Goal: Information Seeking & Learning: Learn about a topic

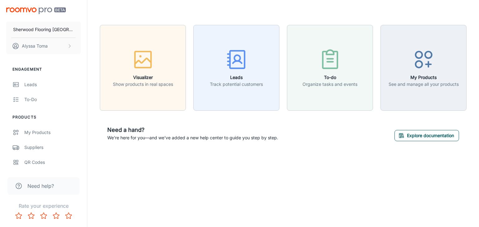
click at [406, 140] on button "Explore documentation" at bounding box center [426, 135] width 64 height 11
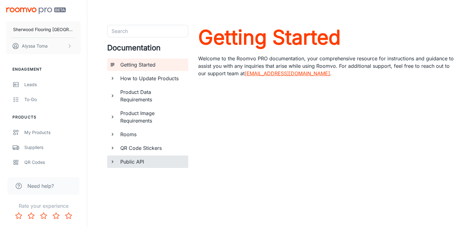
click at [117, 162] on div "Public API" at bounding box center [151, 162] width 69 height 12
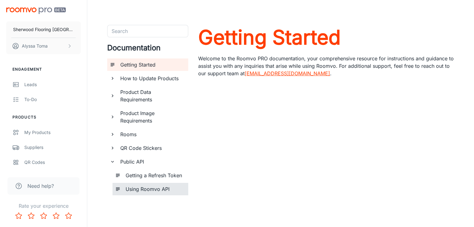
click at [129, 191] on h6 "Using Roomvo API" at bounding box center [155, 189] width 58 height 7
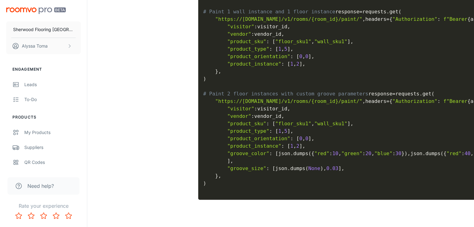
scroll to position [1070, 0]
click at [25, 84] on div "Leads" at bounding box center [52, 84] width 56 height 7
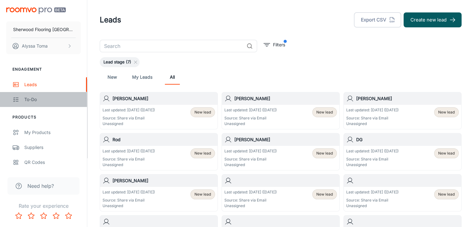
click at [28, 96] on div "To-do" at bounding box center [52, 99] width 56 height 7
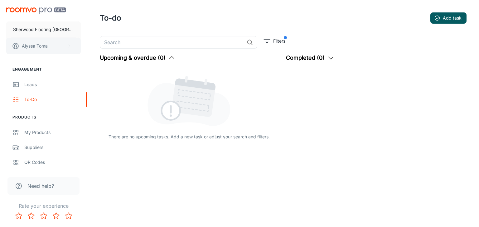
click at [32, 46] on p "[PERSON_NAME]" at bounding box center [35, 46] width 26 height 7
click at [57, 139] on div at bounding box center [239, 113] width 479 height 227
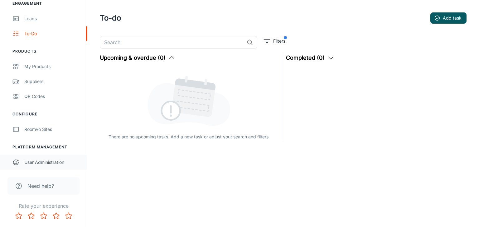
click at [43, 165] on div "User Administration" at bounding box center [52, 162] width 56 height 7
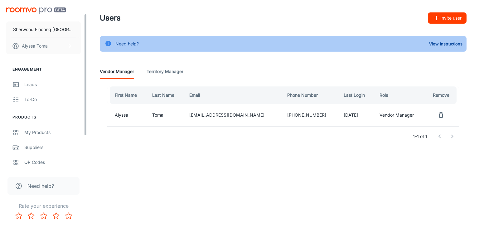
scroll to position [66, 0]
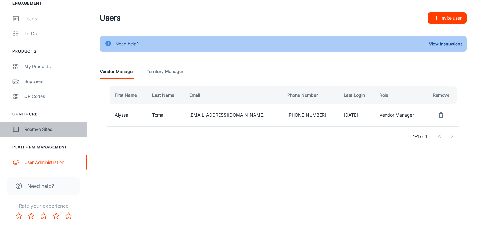
click at [40, 127] on div "Roomvo Sites" at bounding box center [52, 129] width 56 height 7
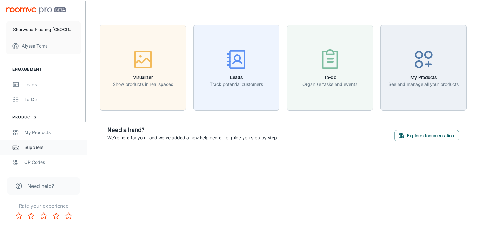
scroll to position [66, 0]
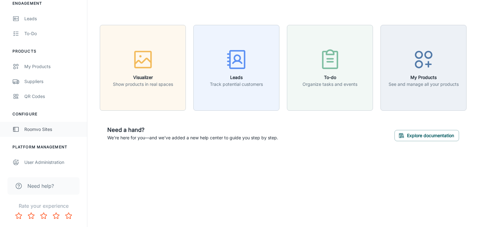
click at [46, 131] on div "Roomvo Sites" at bounding box center [52, 129] width 56 height 7
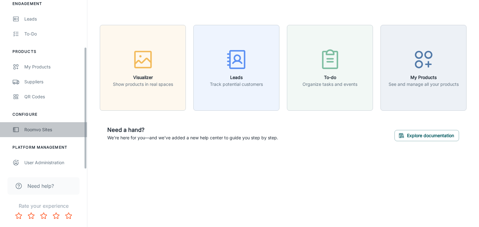
click at [34, 132] on div "Roomvo Sites" at bounding box center [52, 129] width 56 height 7
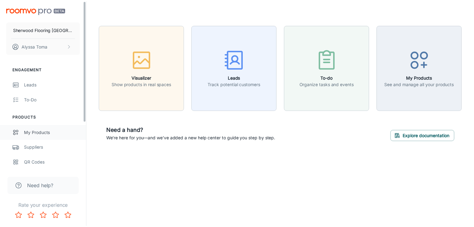
scroll to position [66, 0]
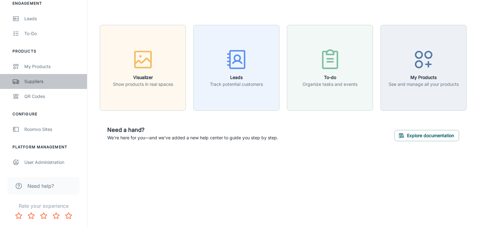
click at [35, 77] on link "Suppliers" at bounding box center [43, 81] width 87 height 15
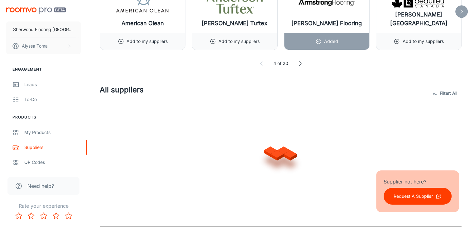
scroll to position [495, 0]
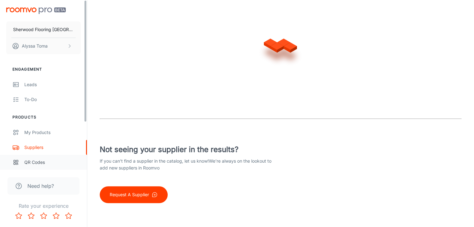
click at [31, 164] on div "QR Codes" at bounding box center [52, 162] width 56 height 7
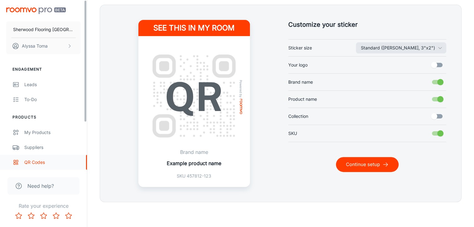
scroll to position [66, 0]
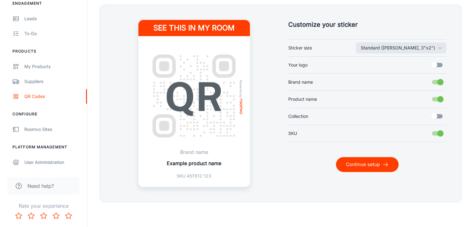
click at [36, 187] on span "Need help?" at bounding box center [40, 186] width 26 height 7
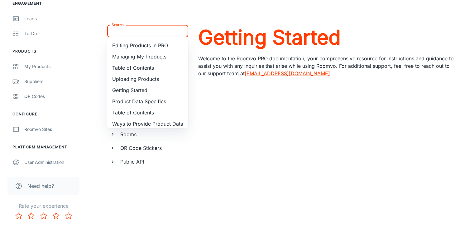
click at [133, 34] on input "Search" at bounding box center [142, 31] width 67 height 9
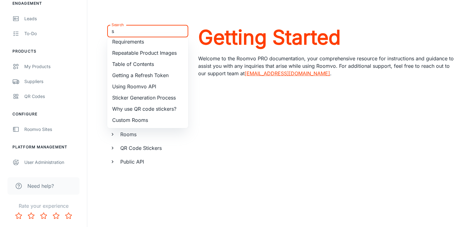
scroll to position [157, 0]
click at [146, 89] on li "Using Roomvo API" at bounding box center [147, 86] width 81 height 11
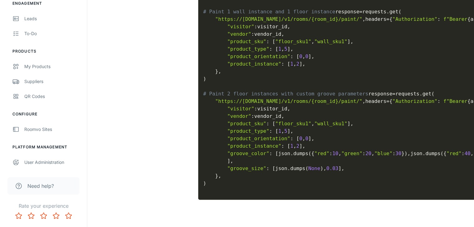
scroll to position [1133, 0]
type input "Using Roomvo API"
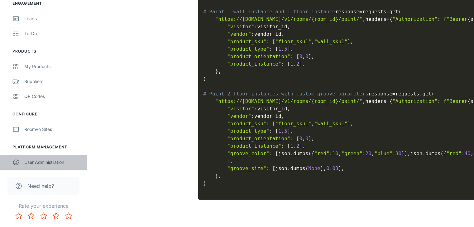
click at [32, 166] on link "User Administration" at bounding box center [43, 162] width 87 height 15
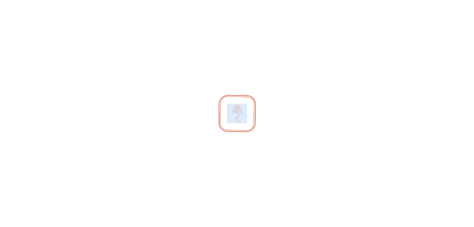
click at [32, 166] on div at bounding box center [237, 113] width 474 height 227
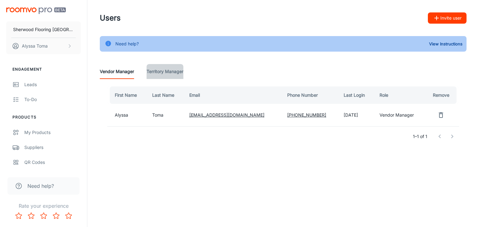
click at [159, 71] on Manager "Territory Manager" at bounding box center [164, 71] width 37 height 15
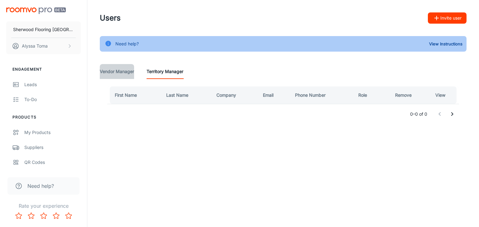
click at [129, 73] on Manager "Vendor Manager" at bounding box center [117, 71] width 34 height 15
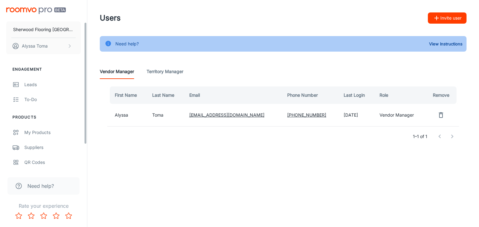
scroll to position [66, 0]
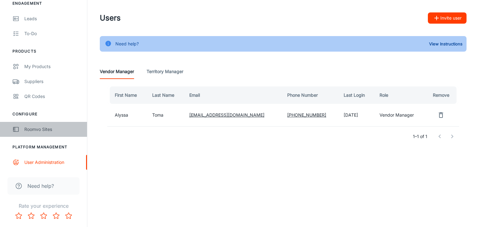
click at [48, 126] on div "Roomvo Sites" at bounding box center [52, 129] width 56 height 7
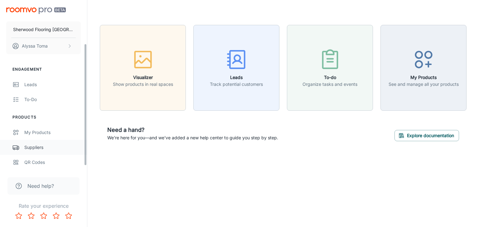
scroll to position [66, 0]
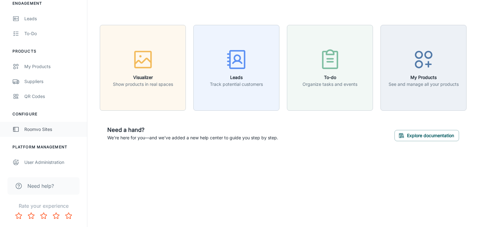
click at [30, 132] on div "Roomvo Sites" at bounding box center [52, 129] width 56 height 7
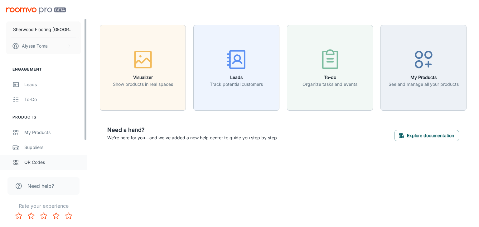
scroll to position [66, 0]
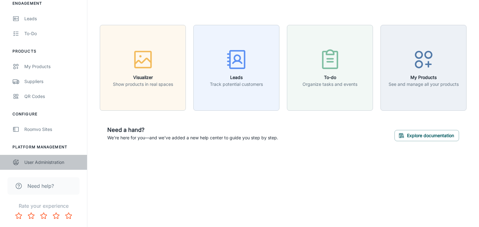
click at [49, 160] on div "User Administration" at bounding box center [52, 162] width 56 height 7
